Goal: Information Seeking & Learning: Learn about a topic

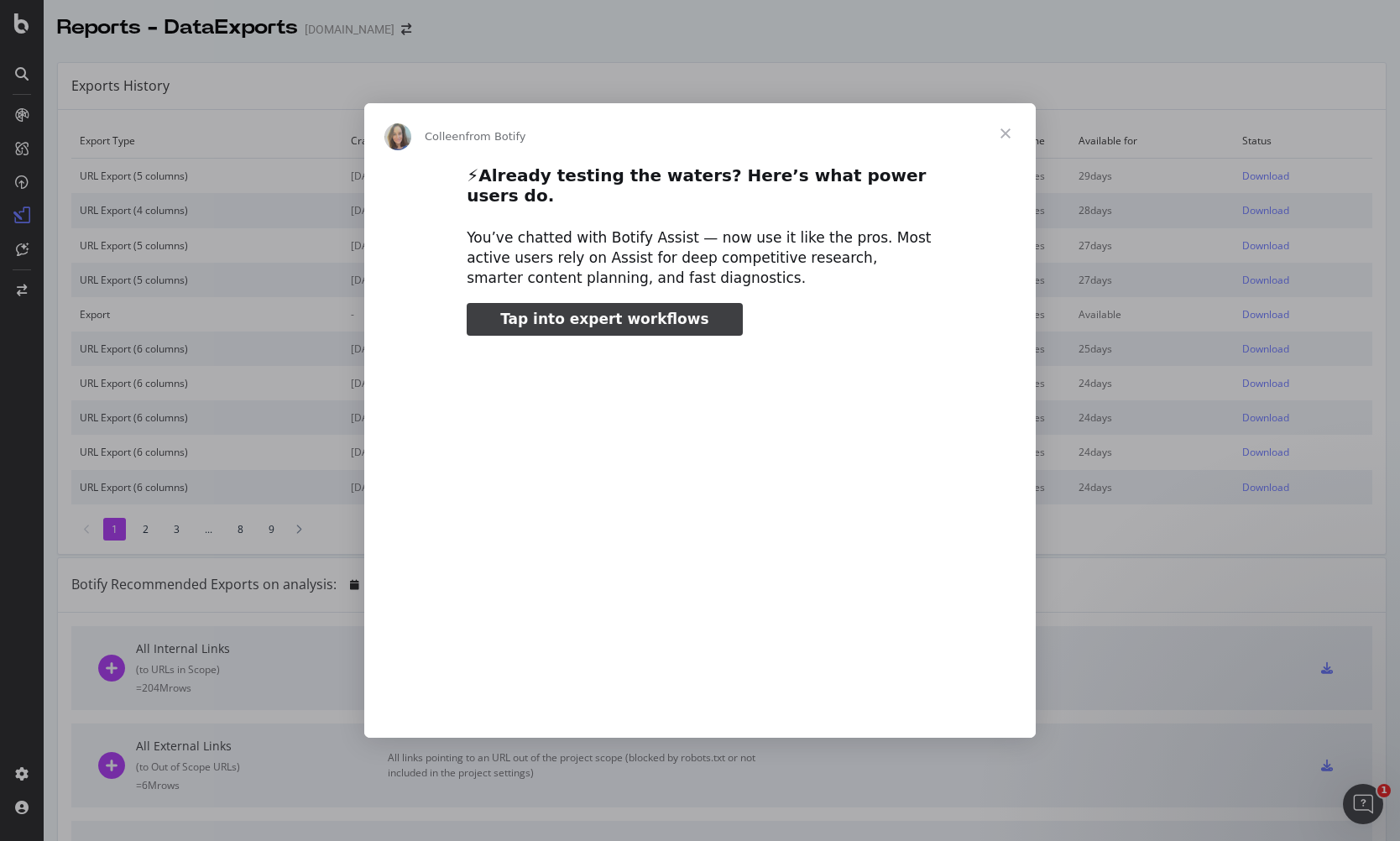
click at [998, 140] on span "Close" at bounding box center [1006, 134] width 60 height 60
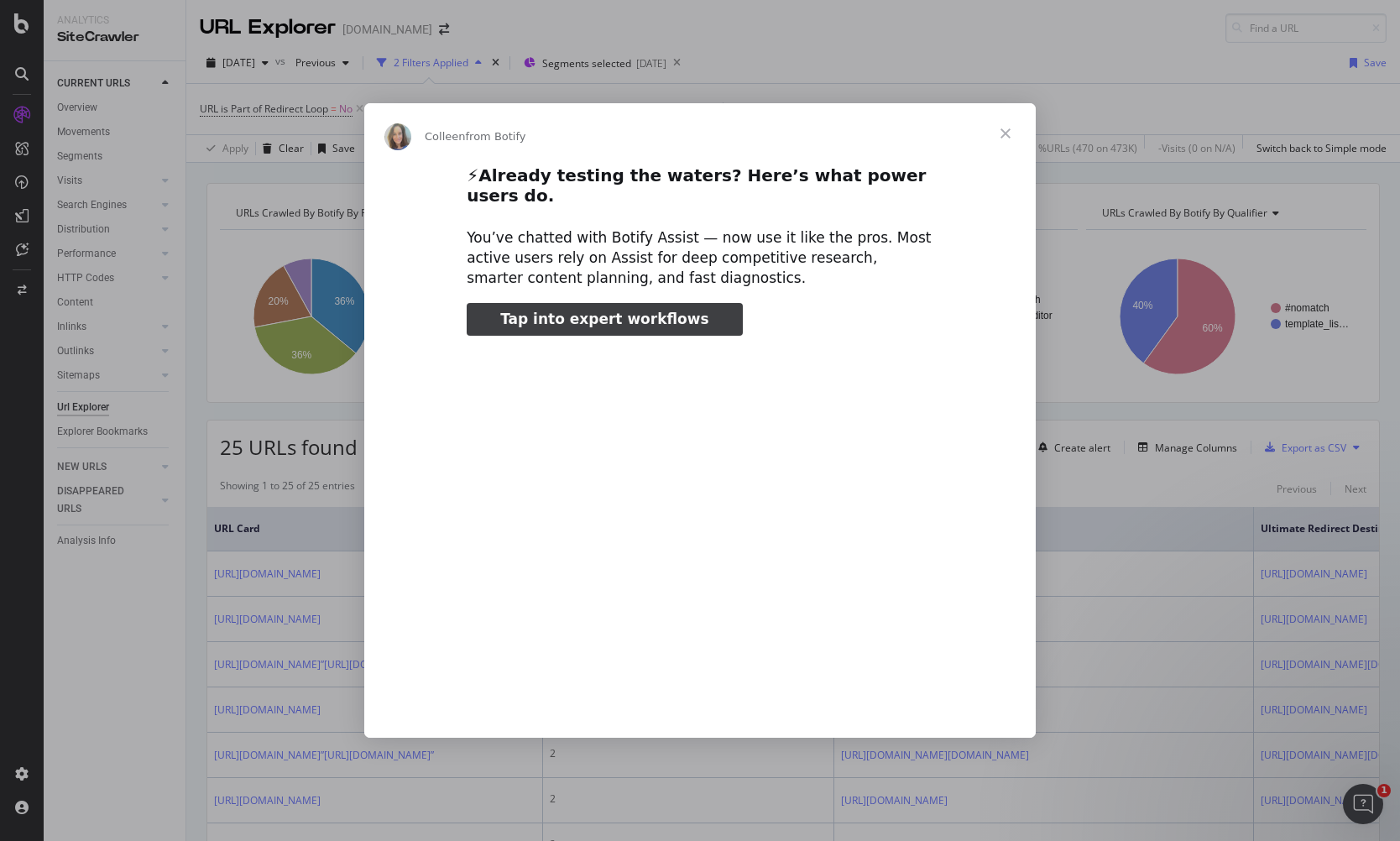
click at [1002, 142] on span "Close" at bounding box center [1006, 134] width 60 height 60
